Goal: Navigation & Orientation: Find specific page/section

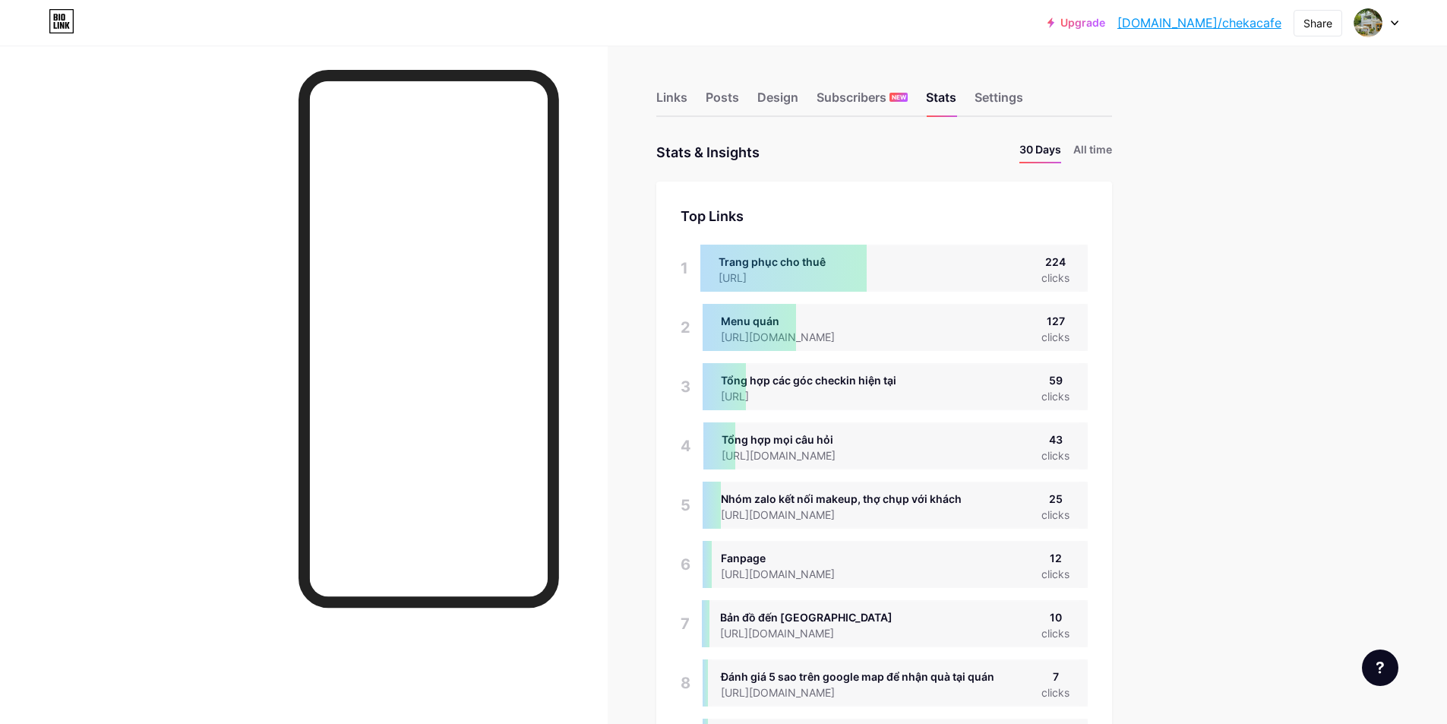
scroll to position [724, 1447]
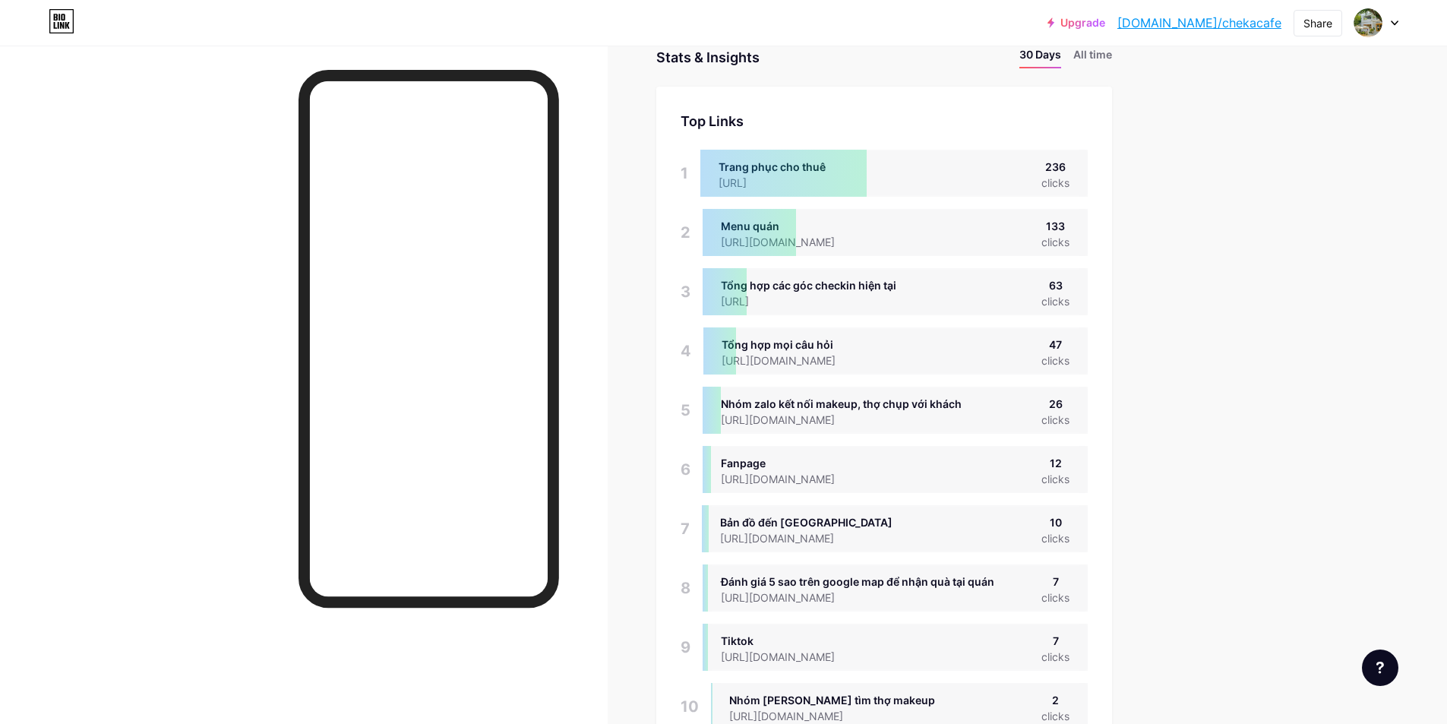
scroll to position [101, 0]
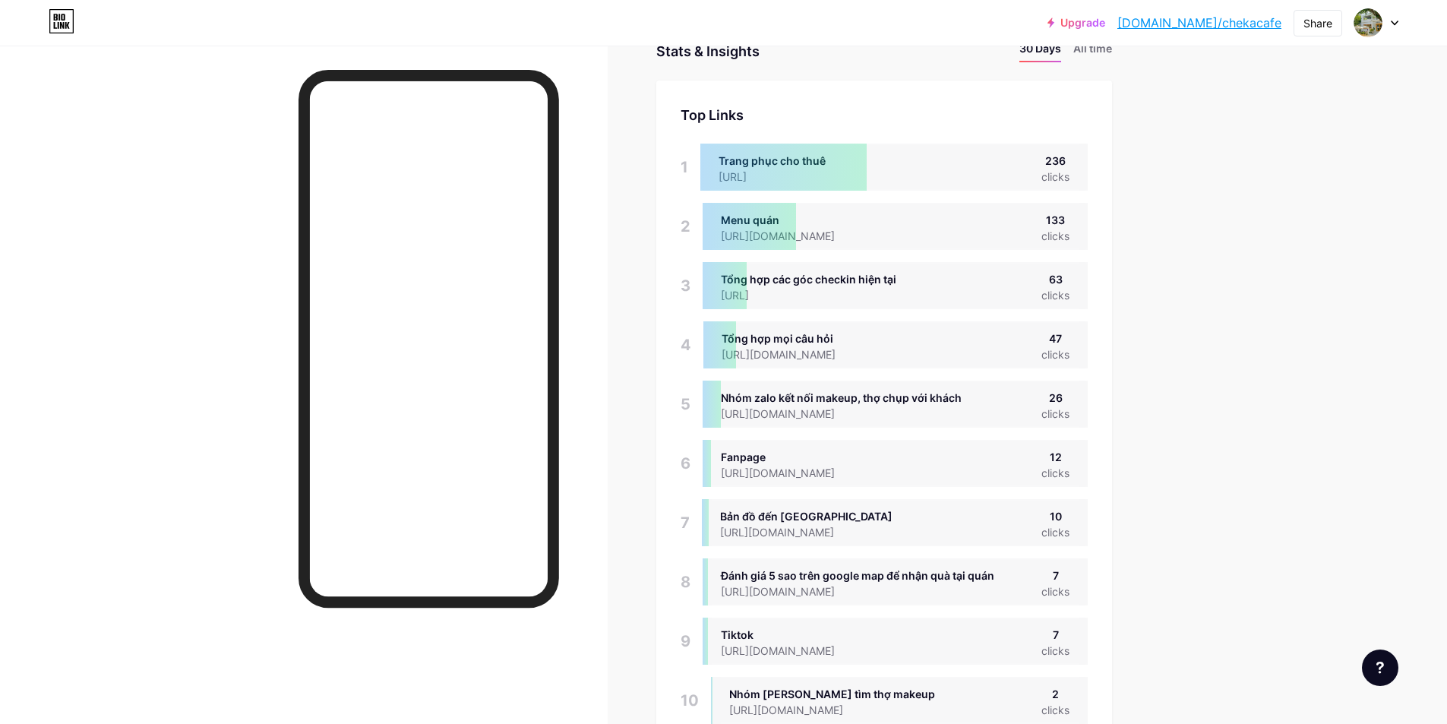
drag, startPoint x: 960, startPoint y: 593, endPoint x: 715, endPoint y: 574, distance: 246.2
click at [719, 575] on div "Đánh giá 5 sao trên google map để nhận quà tại quán [URL][DOMAIN_NAME] 7 clicks" at bounding box center [895, 581] width 385 height 47
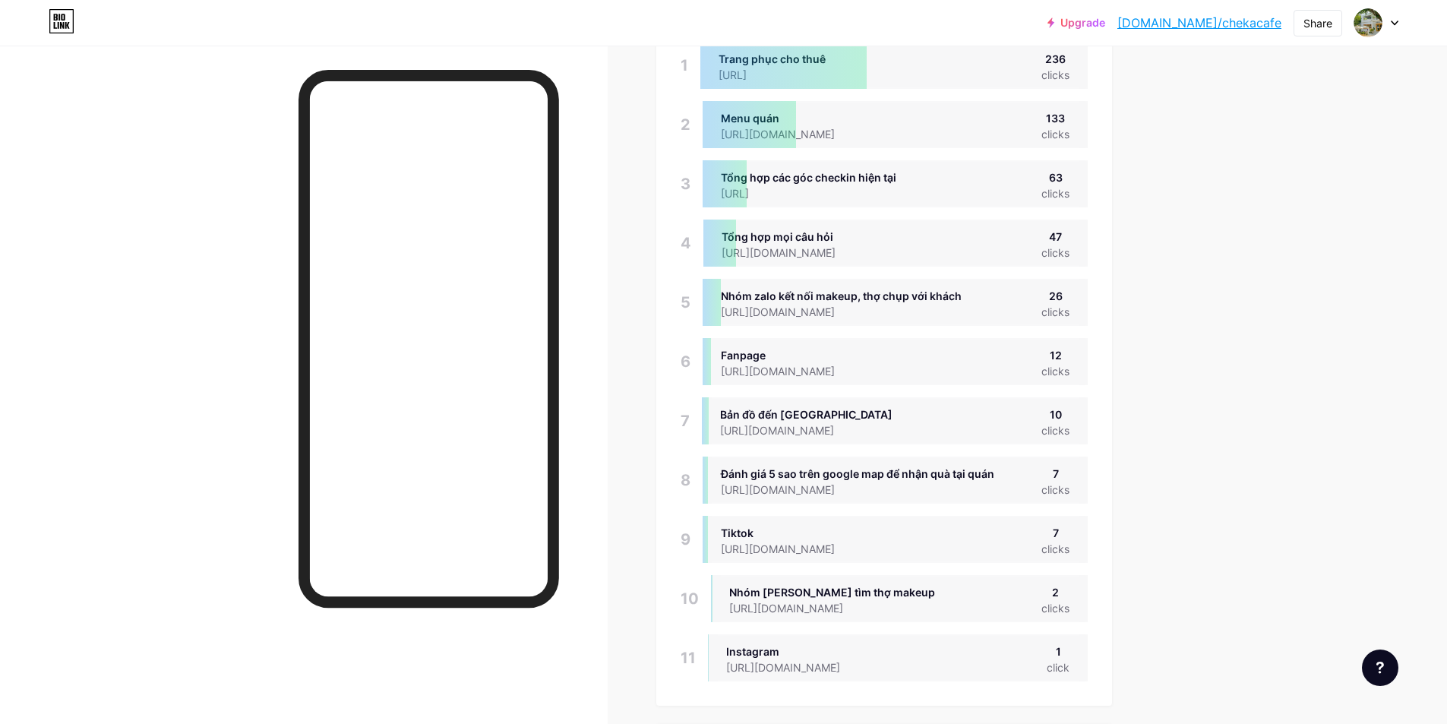
scroll to position [253, 0]
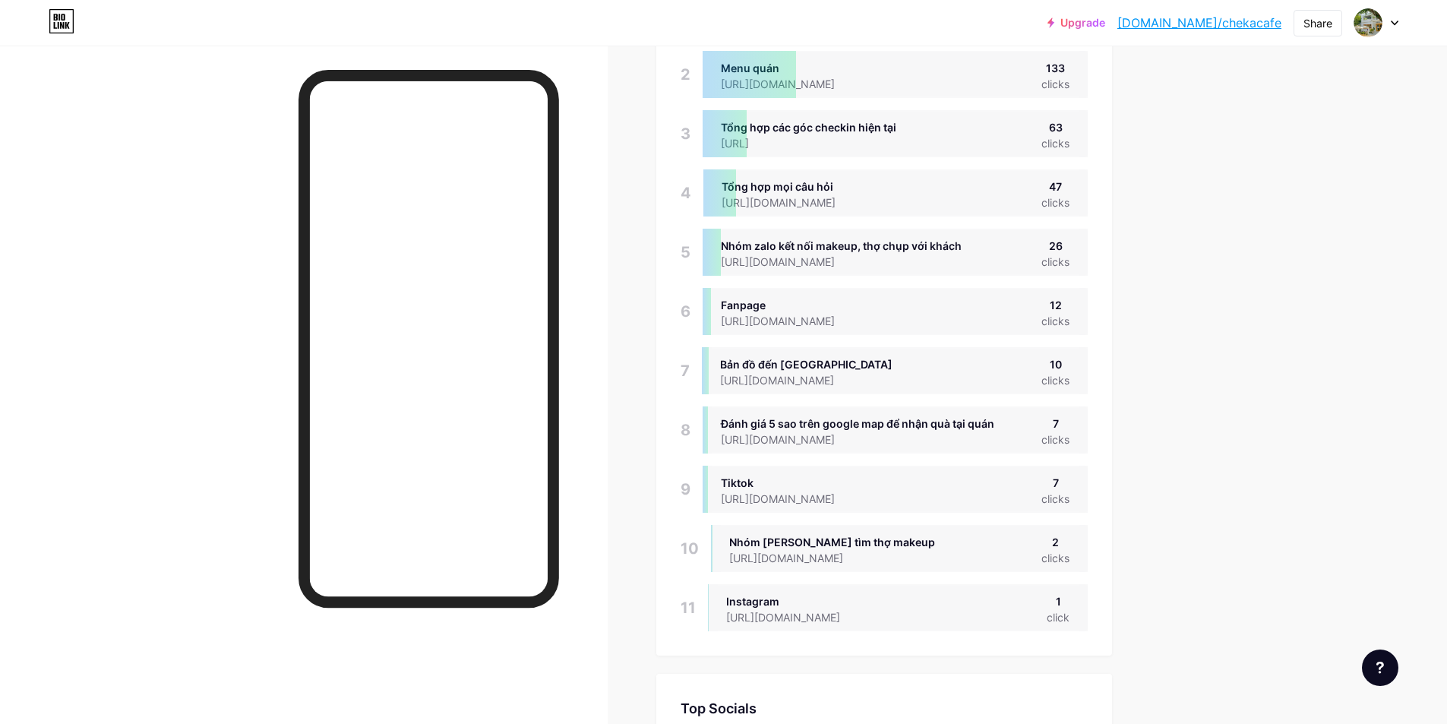
drag, startPoint x: 924, startPoint y: 503, endPoint x: 694, endPoint y: 505, distance: 230.2
click at [694, 505] on div "9 Tiktok [URL][DOMAIN_NAME] 7 clicks" at bounding box center [884, 489] width 407 height 47
drag, startPoint x: 883, startPoint y: 378, endPoint x: 723, endPoint y: 359, distance: 161.5
click at [729, 359] on div "Bản đồ đến Cheka [URL][DOMAIN_NAME]" at bounding box center [806, 370] width 172 height 29
drag, startPoint x: 969, startPoint y: 203, endPoint x: 783, endPoint y: 194, distance: 185.6
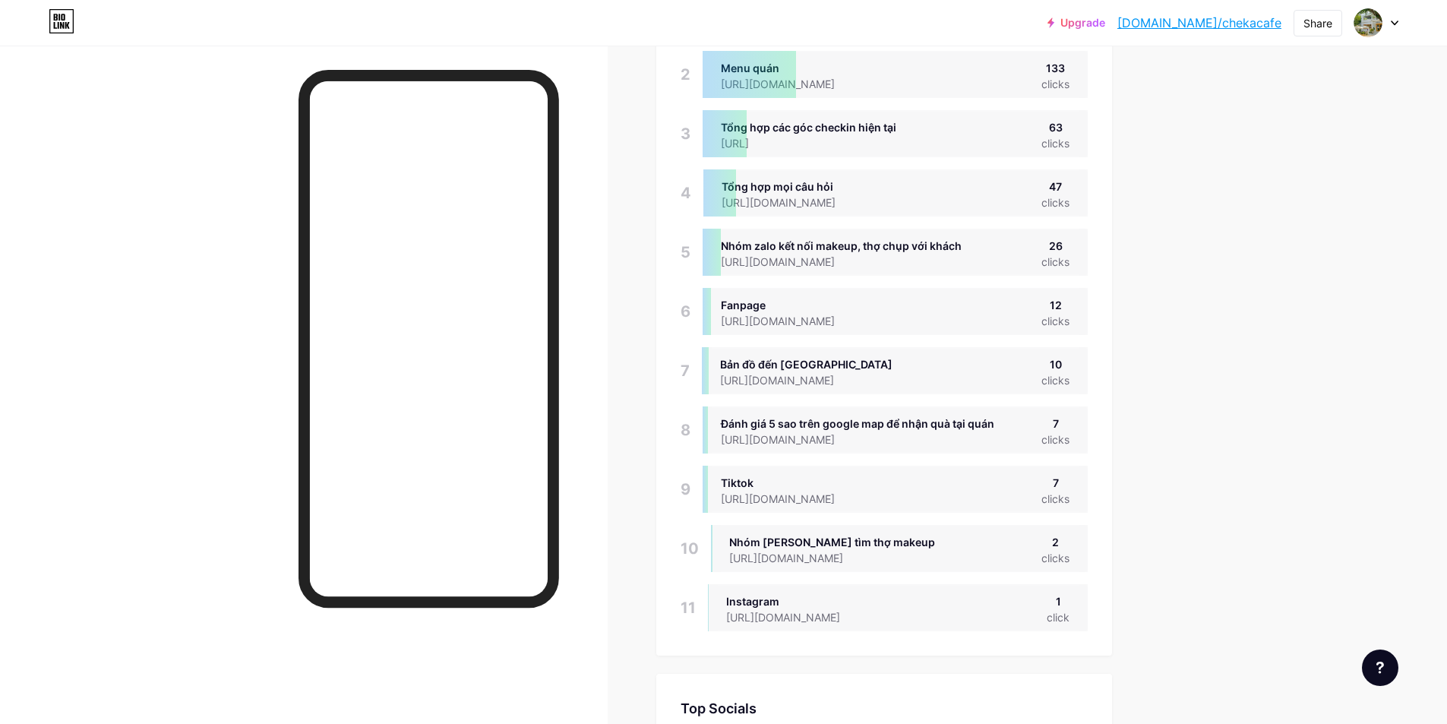
click at [793, 194] on div "Tổng hợp mọi câu hỏi [URL][DOMAIN_NAME] 47 clicks" at bounding box center [896, 192] width 384 height 47
drag, startPoint x: 722, startPoint y: 180, endPoint x: 944, endPoint y: 206, distance: 224.1
click at [943, 205] on div "Tổng hợp mọi câu hỏi [URL][DOMAIN_NAME] 47 clicks" at bounding box center [896, 192] width 384 height 47
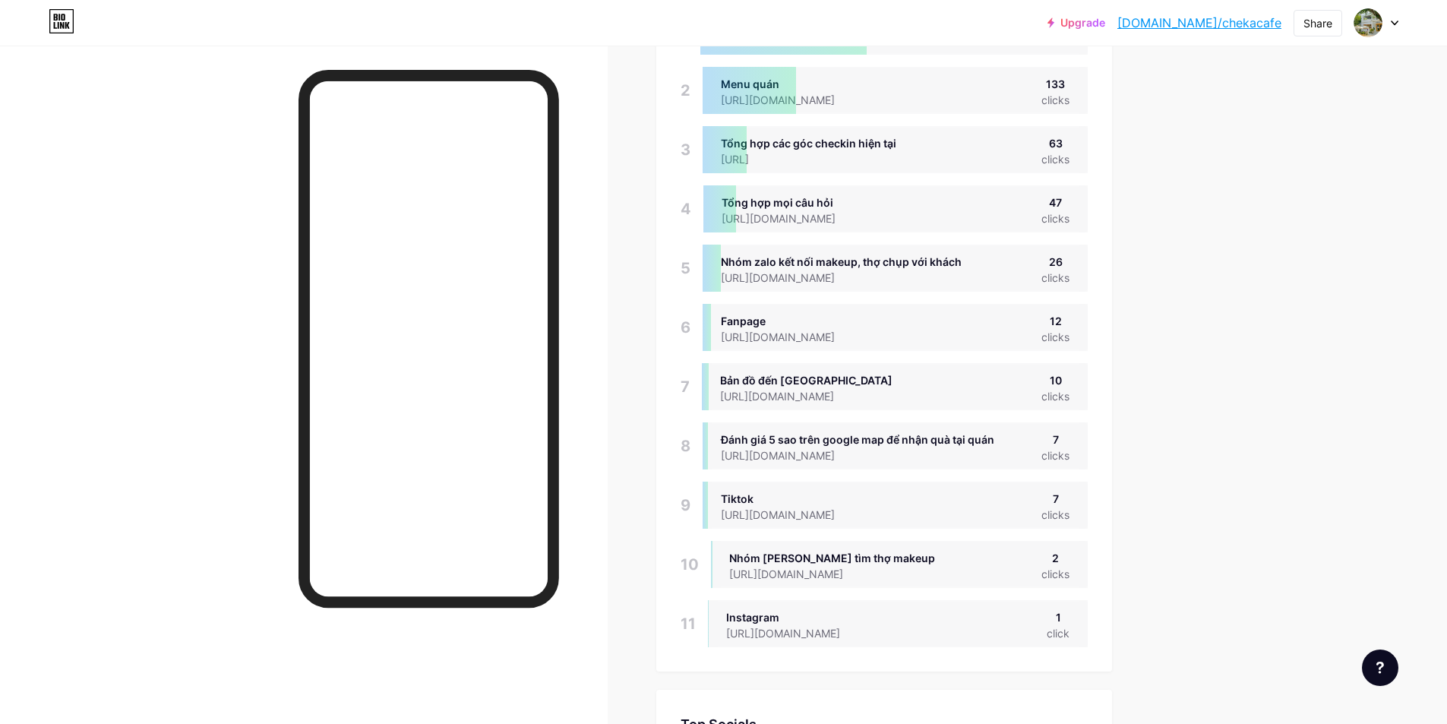
scroll to position [0, 0]
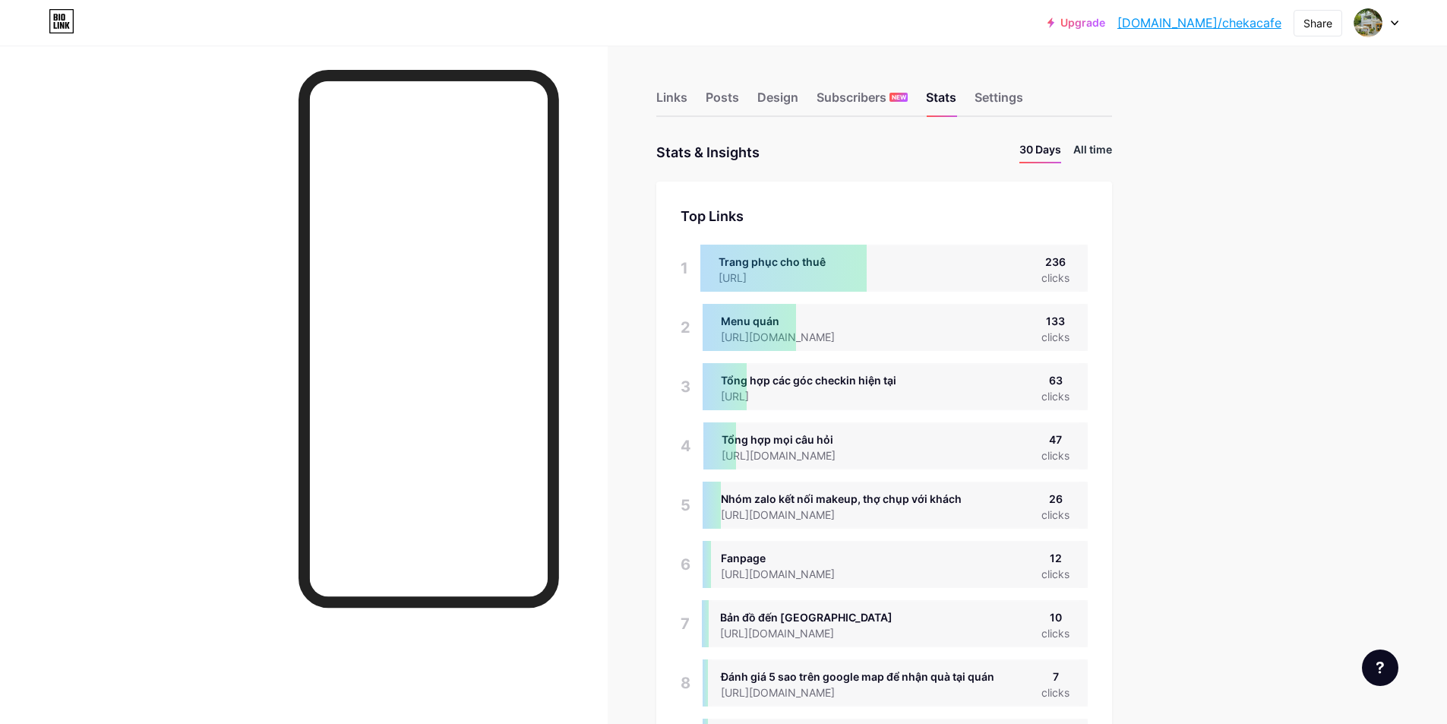
click at [1102, 149] on li "All time" at bounding box center [1093, 152] width 39 height 22
